Goal: Task Accomplishment & Management: Complete application form

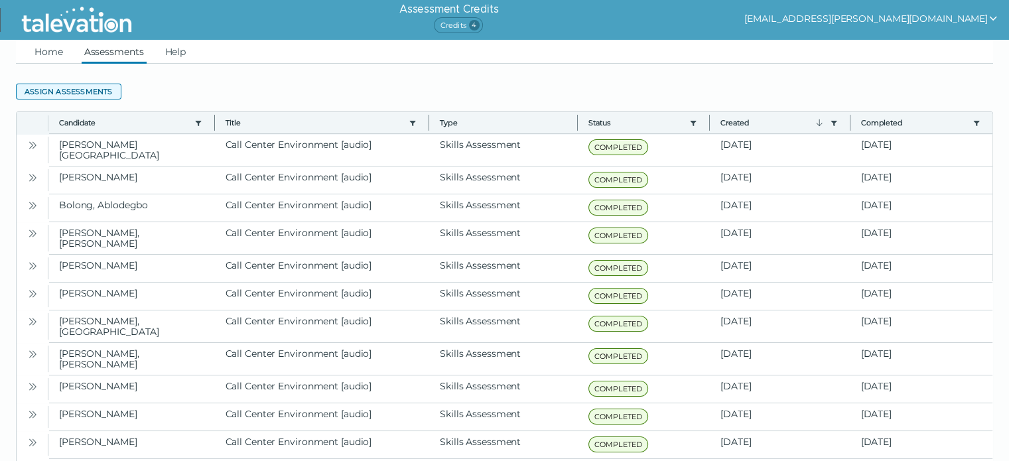
click at [23, 97] on button "Assign assessments" at bounding box center [68, 92] width 105 height 16
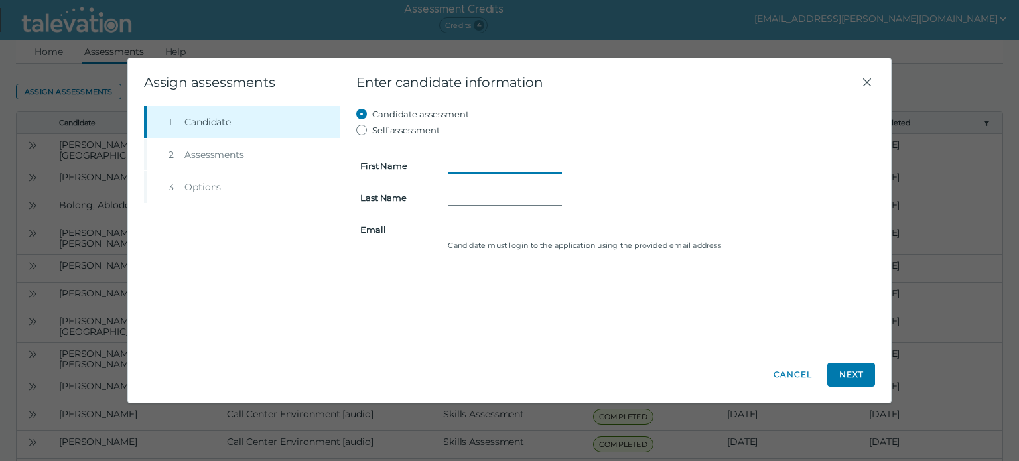
click at [517, 160] on input "First Name" at bounding box center [505, 166] width 114 height 16
type input "Kula"
type input "Cokie"
click at [494, 228] on input "Email" at bounding box center [505, 230] width 114 height 16
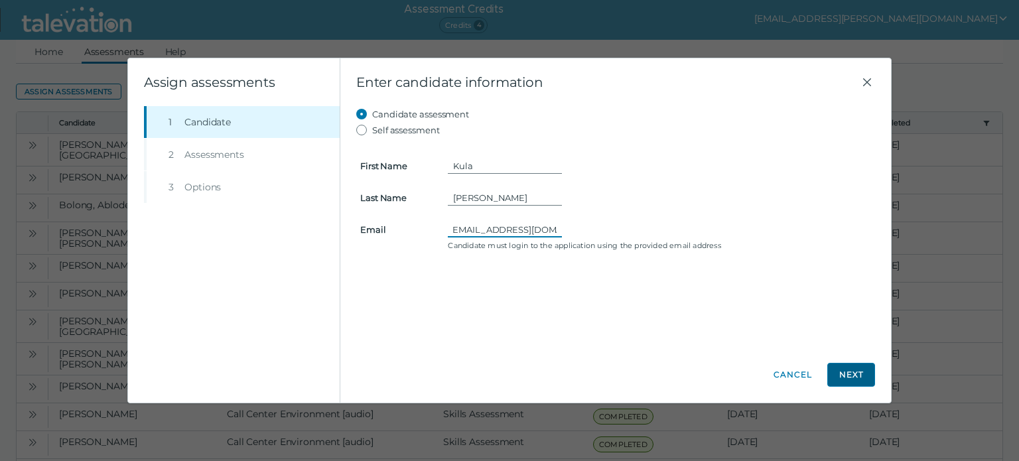
type input "kulacokie98@gmail.com"
click at [856, 374] on button "Next" at bounding box center [851, 375] width 48 height 24
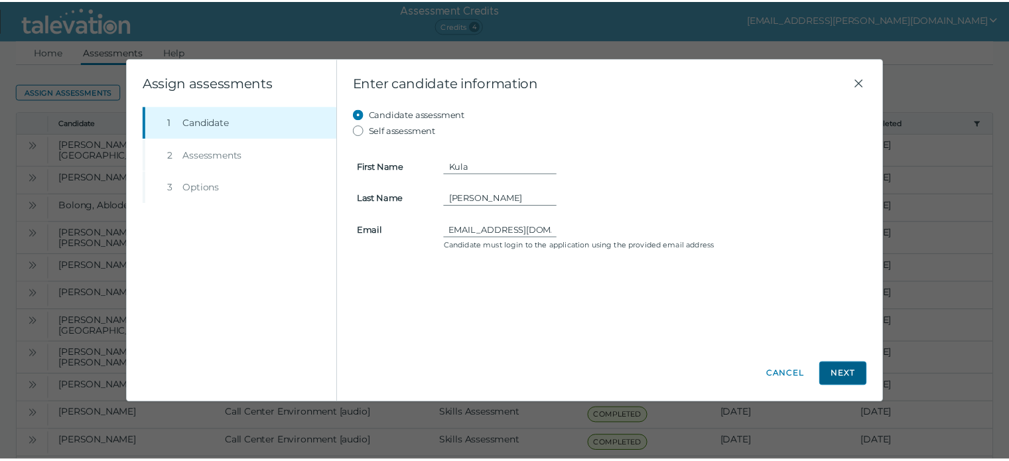
scroll to position [0, 0]
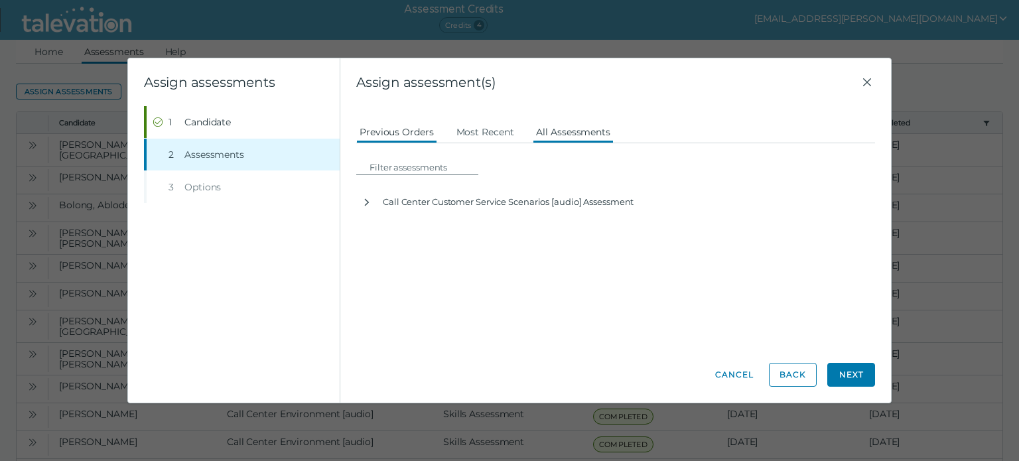
click at [559, 131] on button "All Assessments" at bounding box center [573, 131] width 81 height 24
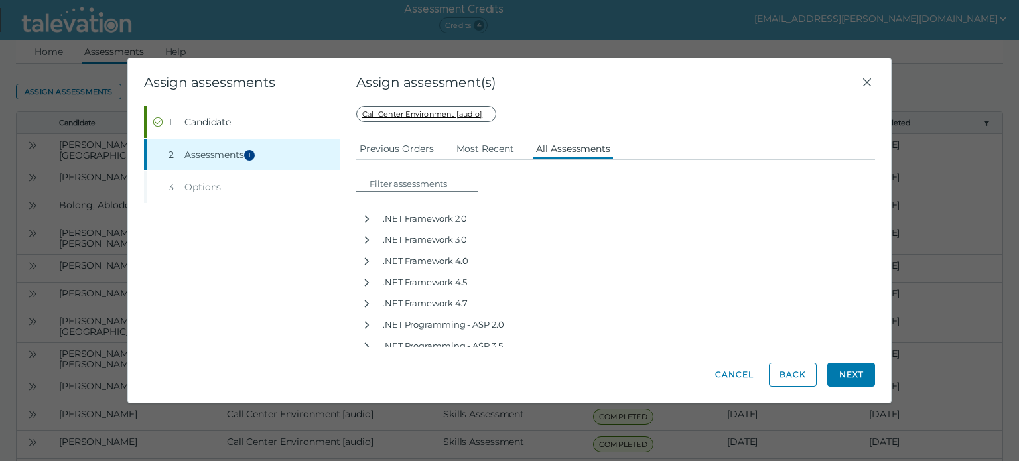
click at [843, 373] on button "Next" at bounding box center [851, 375] width 48 height 24
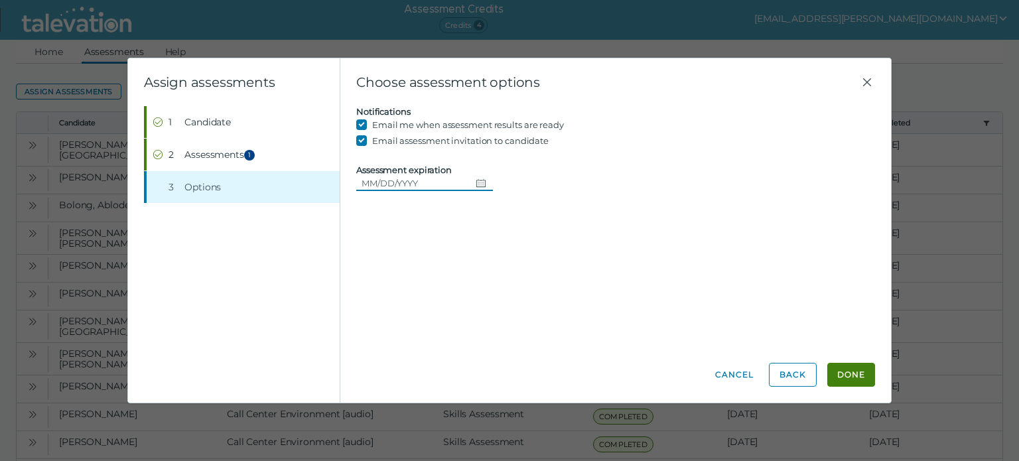
click at [428, 188] on input "Assessment expiration" at bounding box center [413, 183] width 114 height 16
click at [849, 368] on button "Done" at bounding box center [851, 375] width 48 height 24
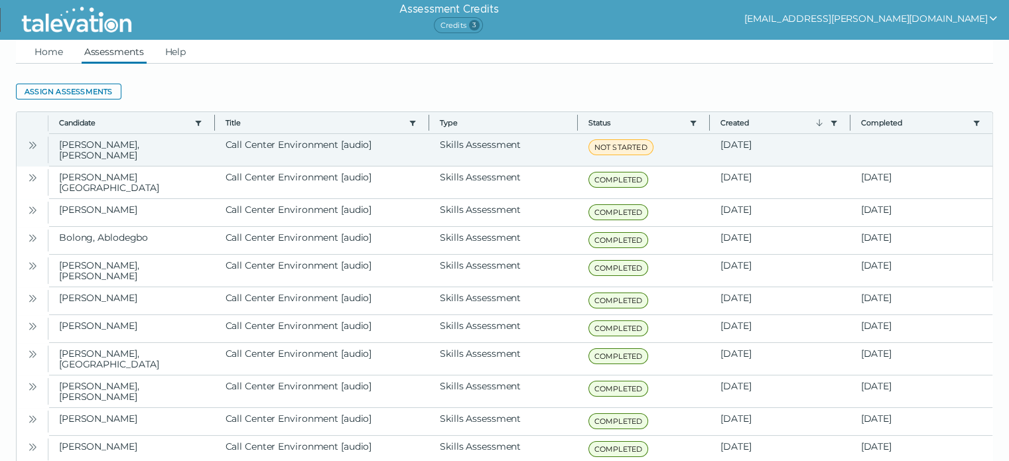
click at [34, 147] on icon "Open" at bounding box center [32, 145] width 11 height 11
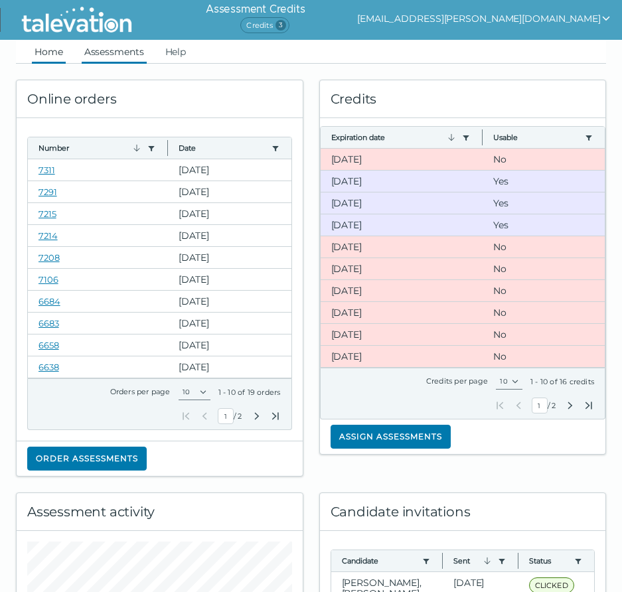
click at [113, 46] on link "Assessments" at bounding box center [114, 52] width 65 height 24
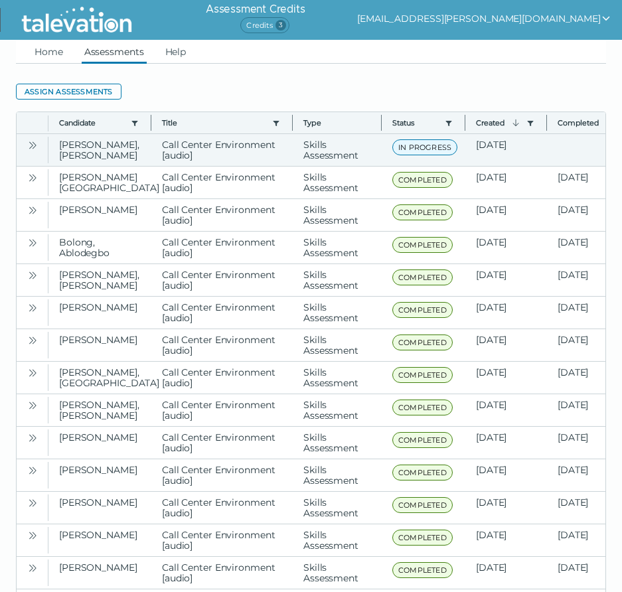
click at [34, 147] on icon "Open" at bounding box center [32, 145] width 11 height 11
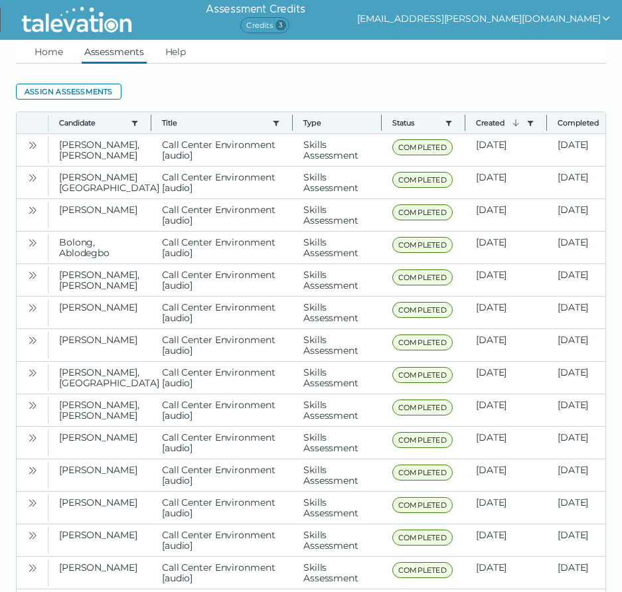
drag, startPoint x: 35, startPoint y: 149, endPoint x: 193, endPoint y: 73, distance: 175.4
click at [35, 149] on icon "Open" at bounding box center [32, 145] width 11 height 11
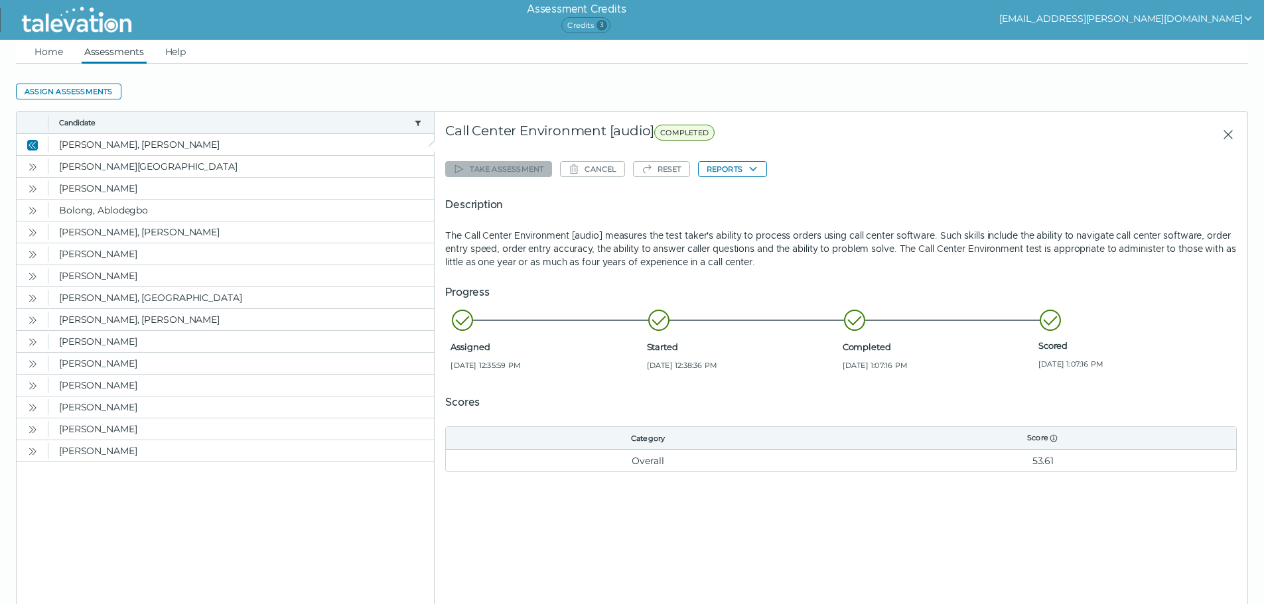
click at [631, 230] on p "The Call Center Environment [audio] measures the test taker's ability to proces…" at bounding box center [840, 249] width 791 height 40
click at [631, 167] on button "Reports" at bounding box center [732, 169] width 69 height 16
click at [631, 192] on button "Call Center Environment [audio]" at bounding box center [778, 195] width 159 height 16
click at [31, 147] on icon "Close" at bounding box center [31, 144] width 4 height 7
click at [48, 58] on link "Home" at bounding box center [49, 52] width 34 height 24
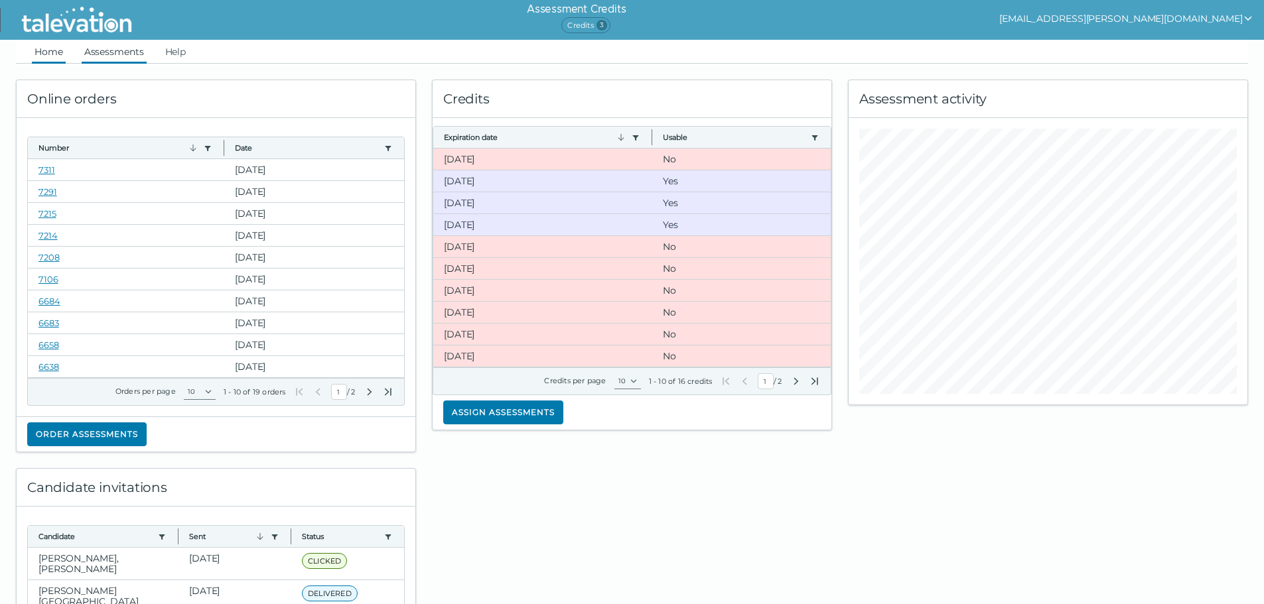
click at [100, 52] on link "Assessments" at bounding box center [114, 52] width 65 height 24
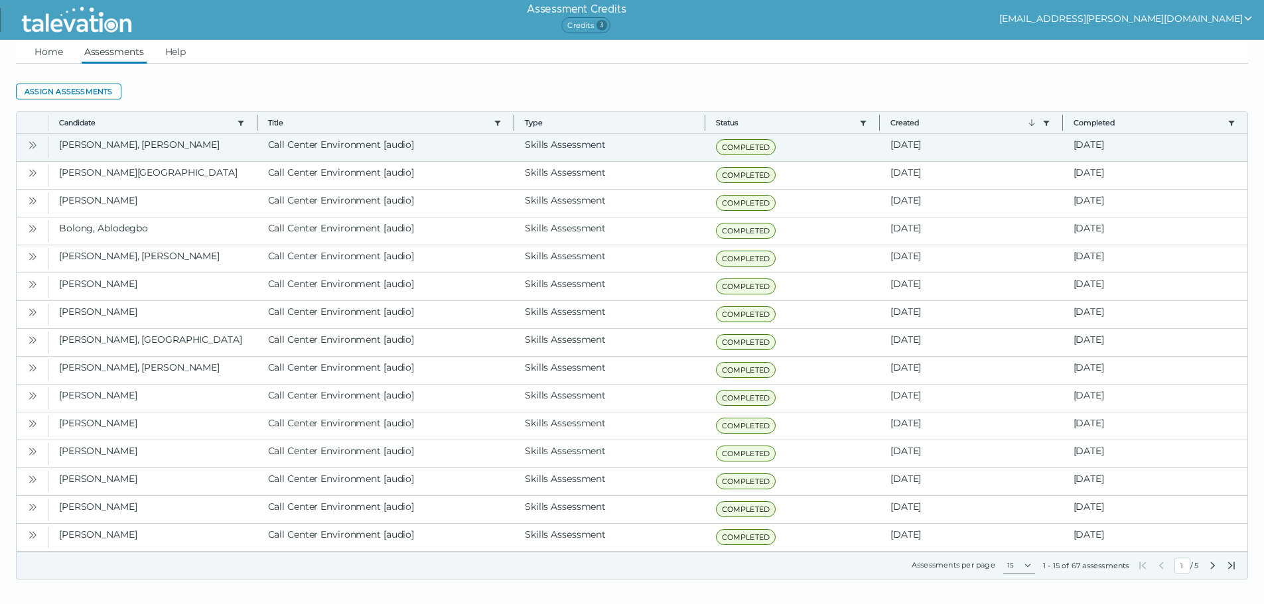
drag, startPoint x: 164, startPoint y: 151, endPoint x: 29, endPoint y: 141, distance: 135.0
click at [29, 141] on icon "Open" at bounding box center [32, 145] width 11 height 11
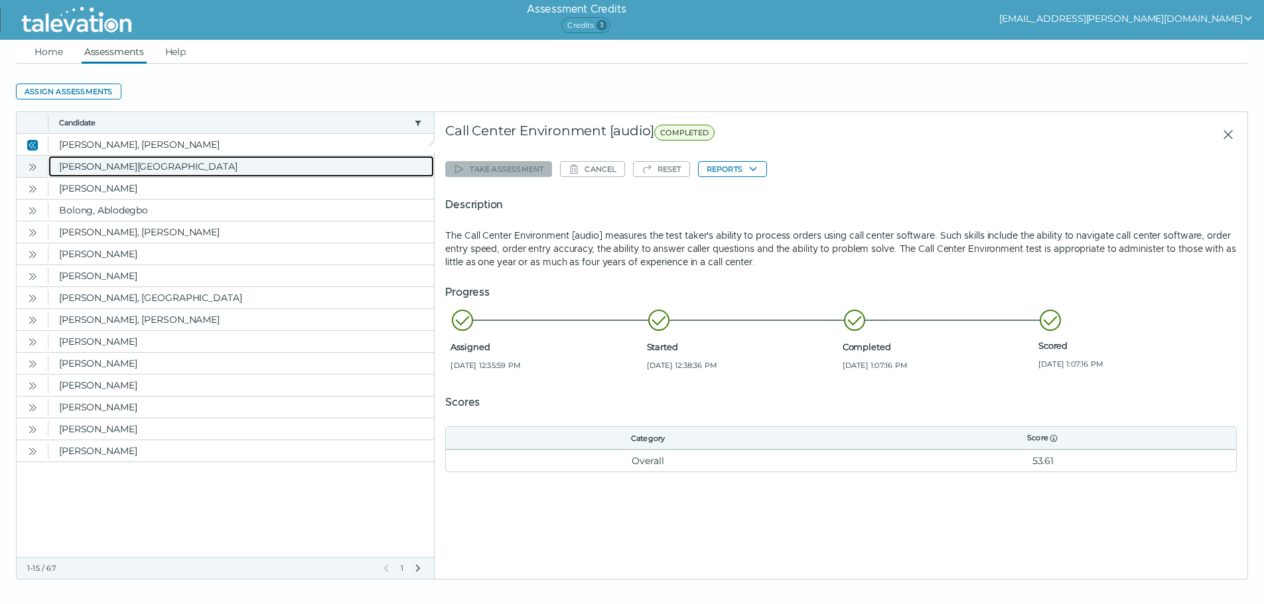
click at [210, 170] on clr-dg-cell "[PERSON_NAME][GEOGRAPHIC_DATA]" at bounding box center [240, 166] width 385 height 21
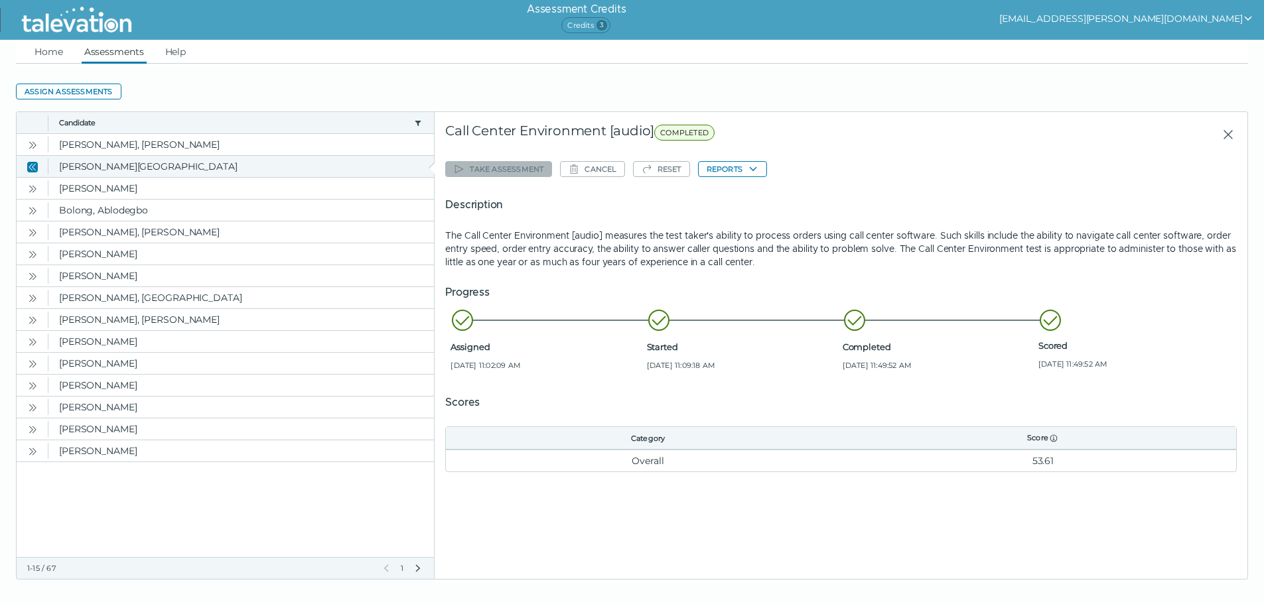
click at [36, 167] on icon "Close" at bounding box center [32, 167] width 11 height 11
click at [36, 149] on icon "Open" at bounding box center [32, 145] width 11 height 11
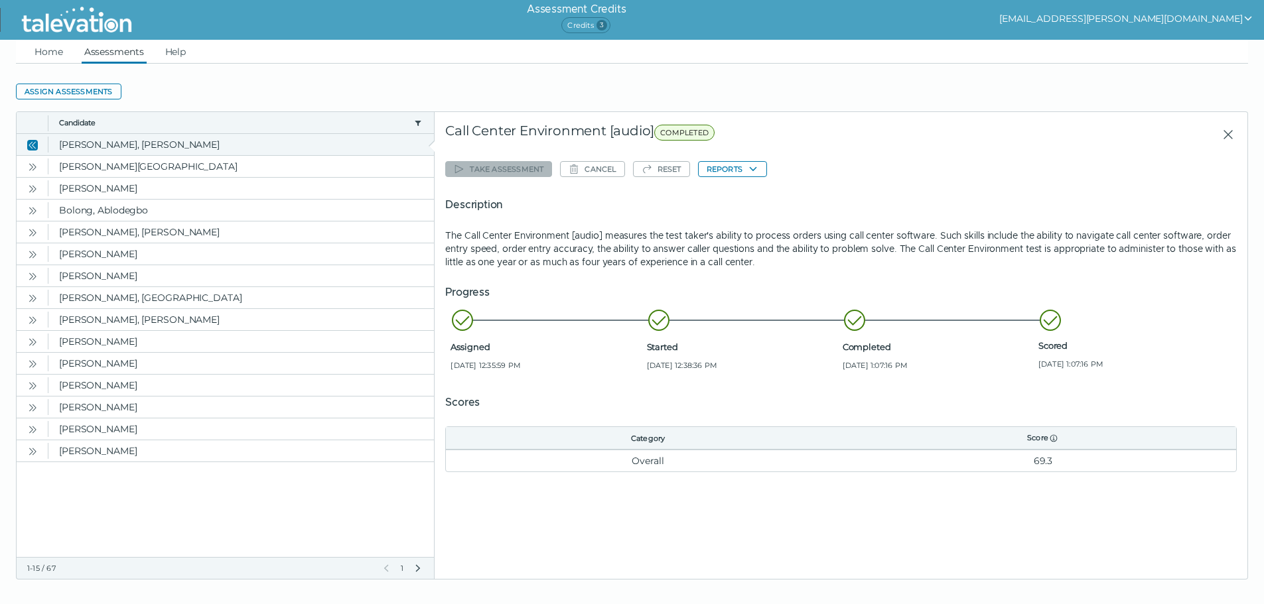
click at [30, 143] on icon "Close" at bounding box center [32, 145] width 11 height 11
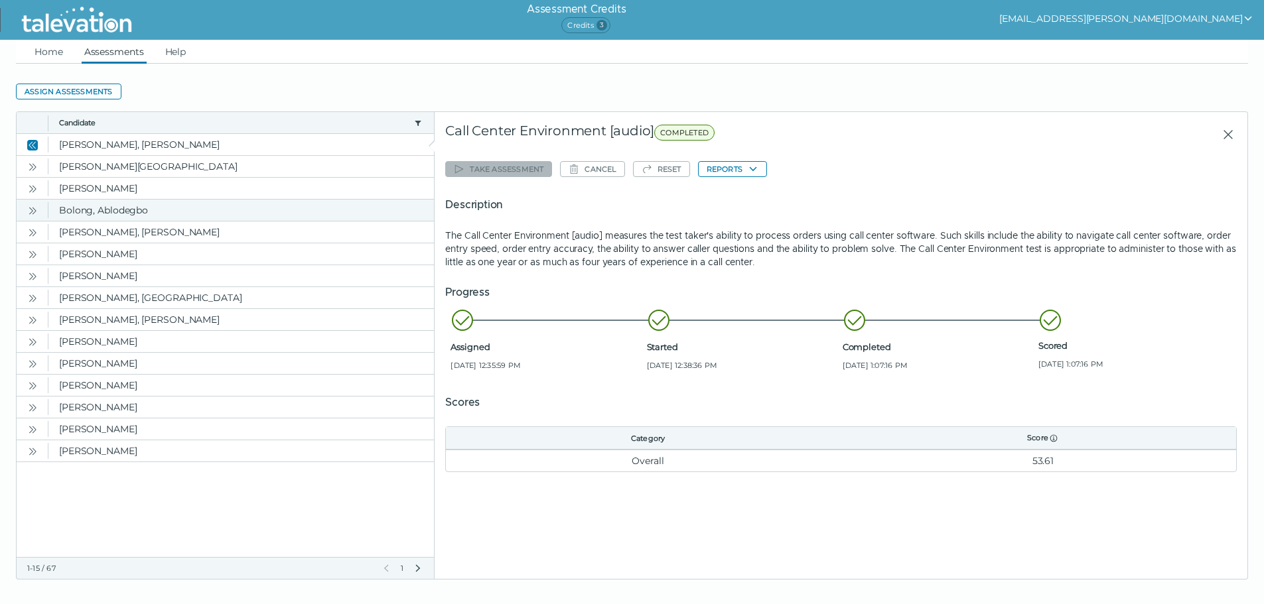
click at [34, 210] on icon "Open" at bounding box center [32, 211] width 11 height 11
click at [34, 210] on icon "Close" at bounding box center [34, 210] width 4 height 7
click at [32, 185] on icon "Open" at bounding box center [32, 189] width 11 height 11
click at [36, 210] on icon "Open" at bounding box center [32, 211] width 11 height 11
click at [36, 226] on button "Open" at bounding box center [33, 232] width 16 height 16
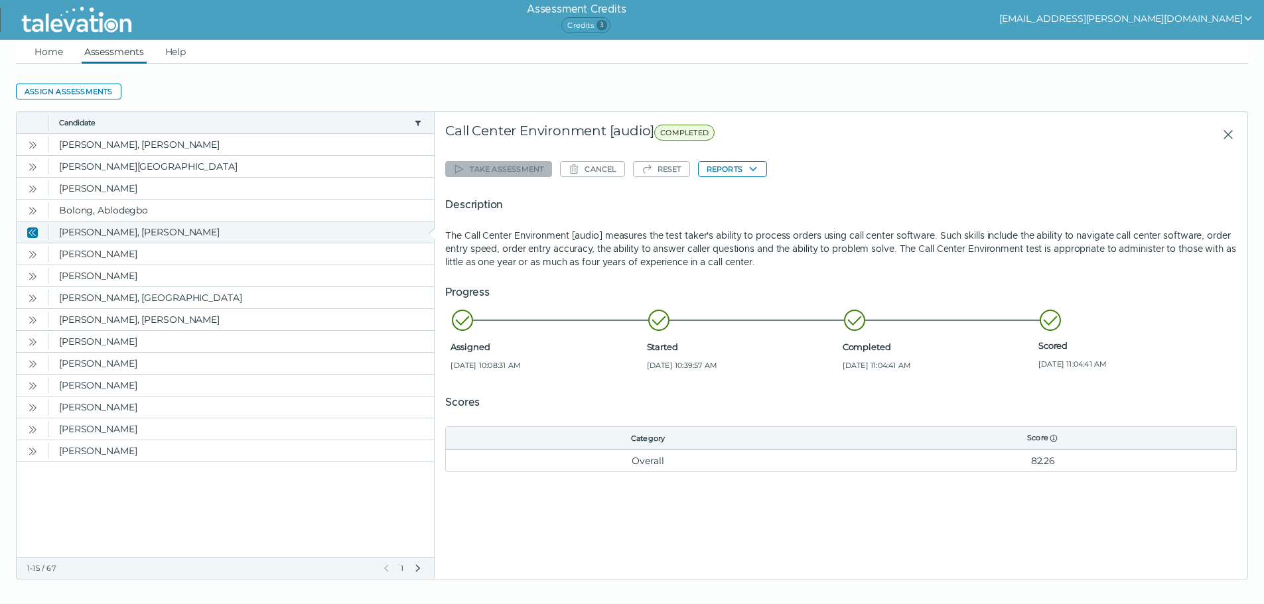
click at [36, 226] on button "Close" at bounding box center [33, 232] width 16 height 16
click at [37, 259] on icon "Open" at bounding box center [32, 254] width 11 height 11
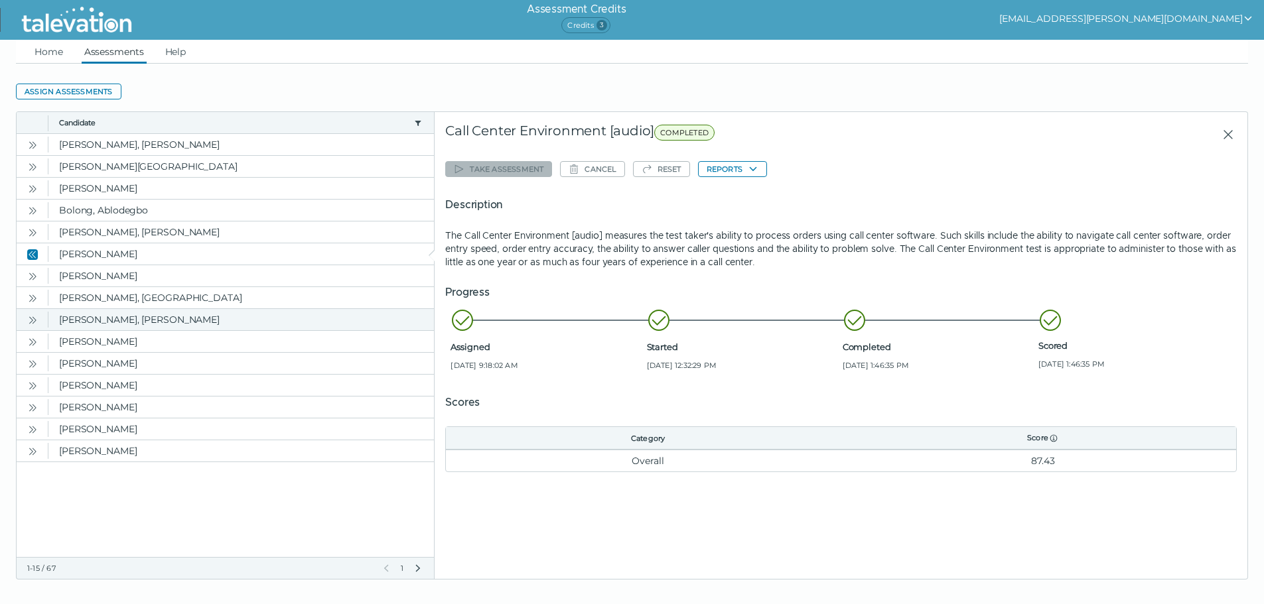
click at [29, 319] on icon "Open" at bounding box center [32, 320] width 11 height 11
click at [29, 319] on icon "Close" at bounding box center [32, 320] width 11 height 11
click at [631, 86] on clr-dg-action-bar "Assign assessments" at bounding box center [632, 92] width 1232 height 24
